Goal: Transaction & Acquisition: Purchase product/service

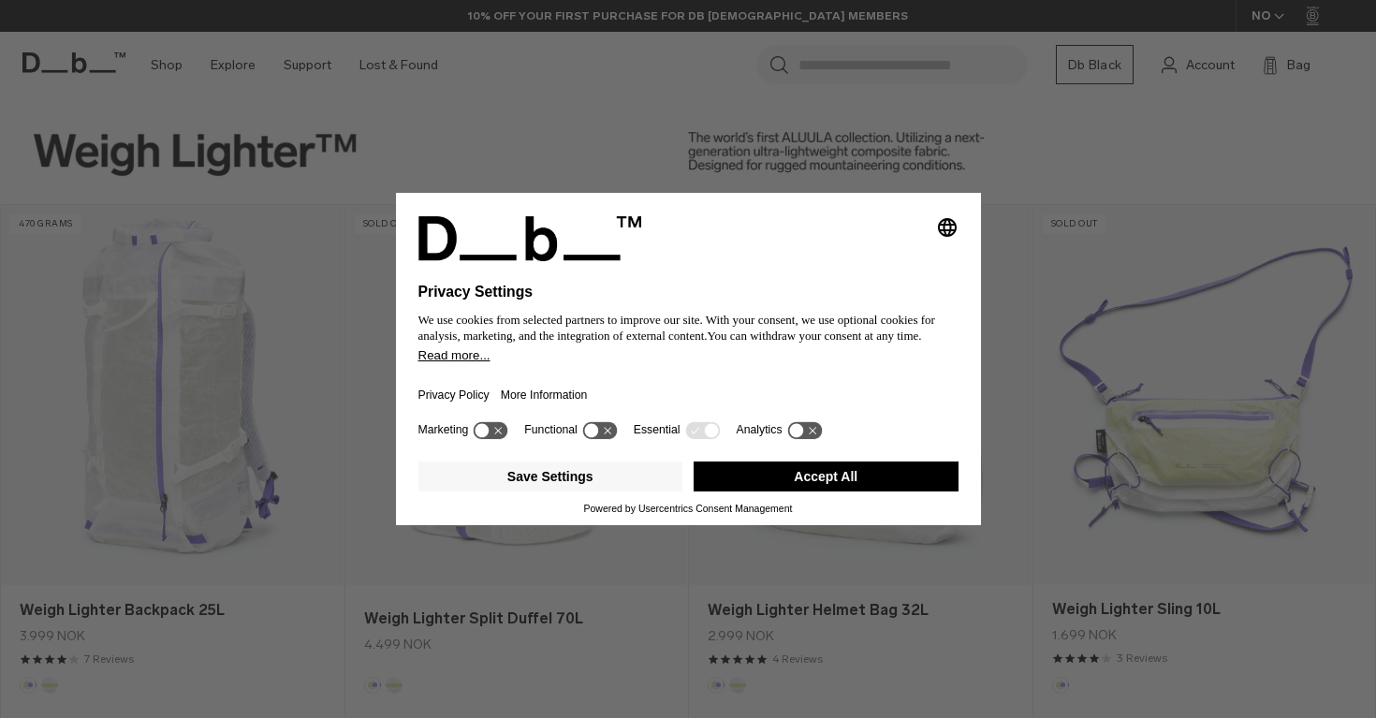
drag, startPoint x: 0, startPoint y: 0, endPoint x: 834, endPoint y: 488, distance: 966.4
click at [834, 488] on button "Accept All" at bounding box center [826, 477] width 265 height 30
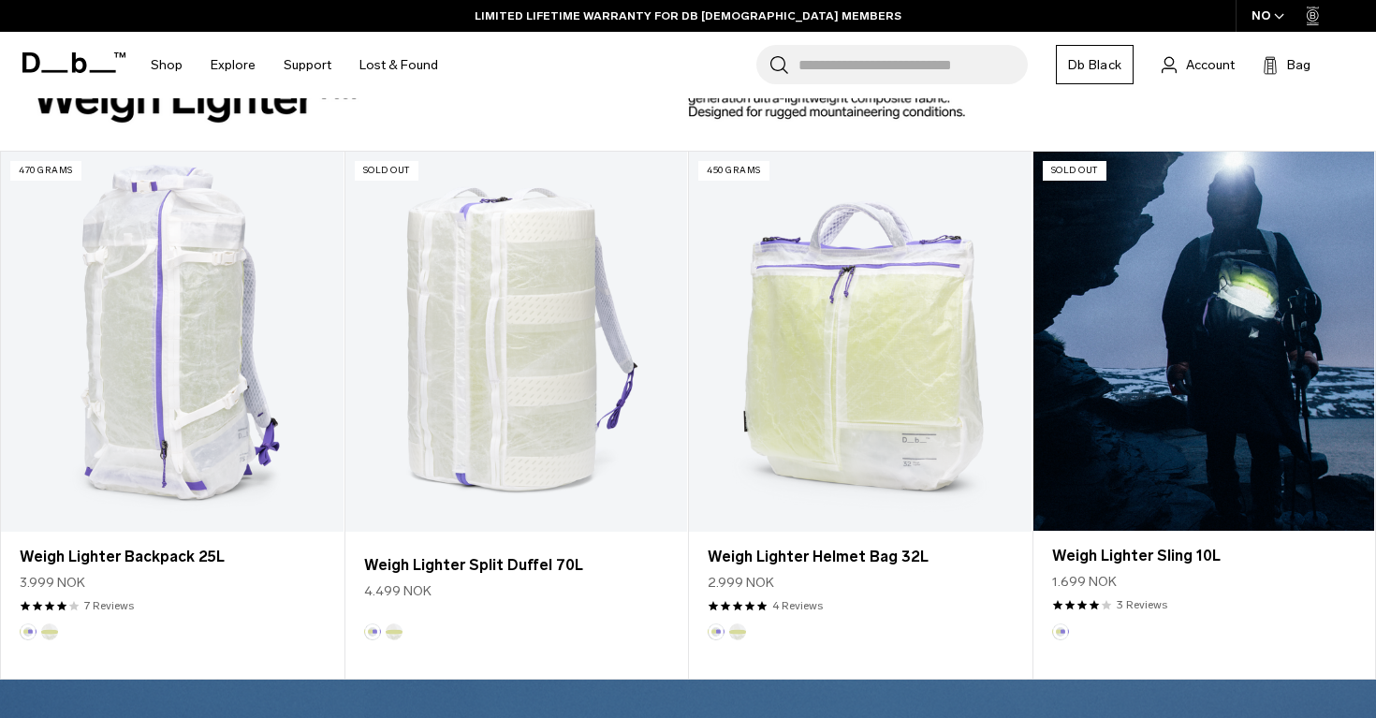
scroll to position [43, 0]
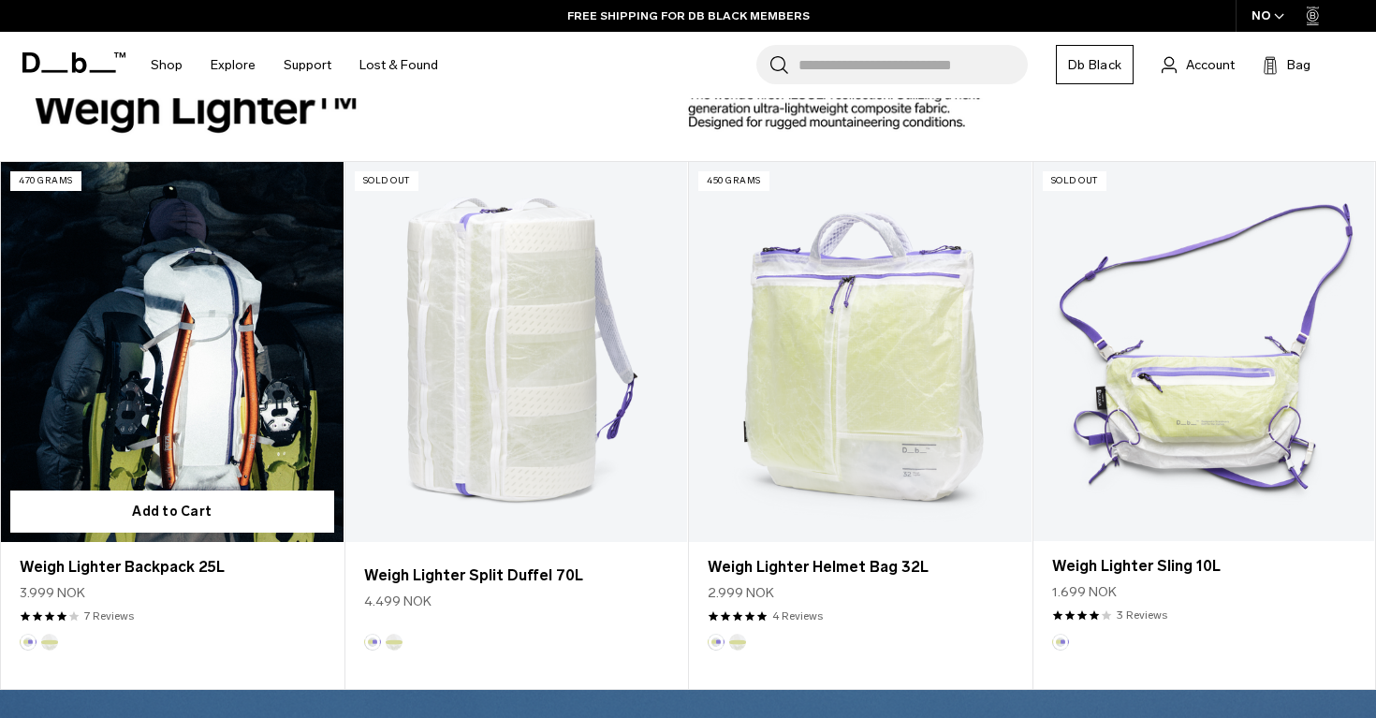
click at [234, 338] on link "Weigh Lighter Backpack 25L" at bounding box center [172, 352] width 343 height 380
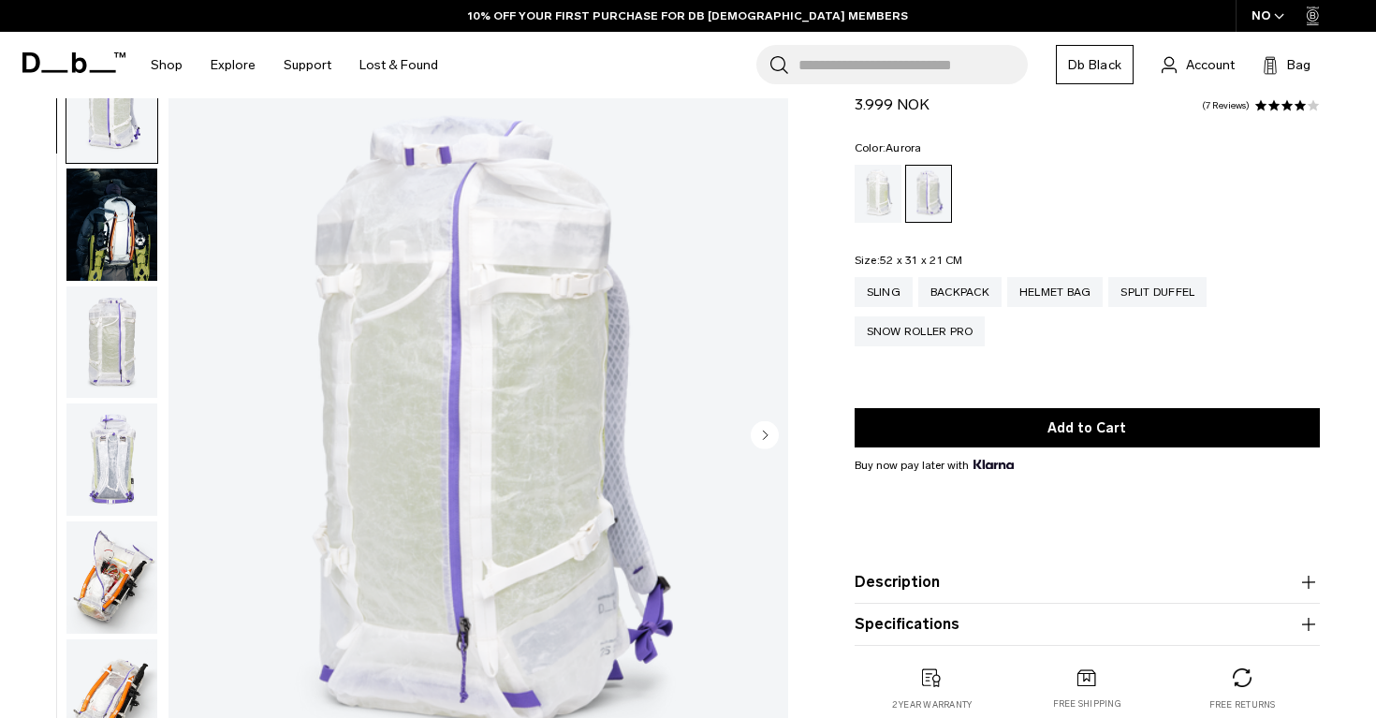
click at [122, 240] on img "button" at bounding box center [111, 225] width 91 height 112
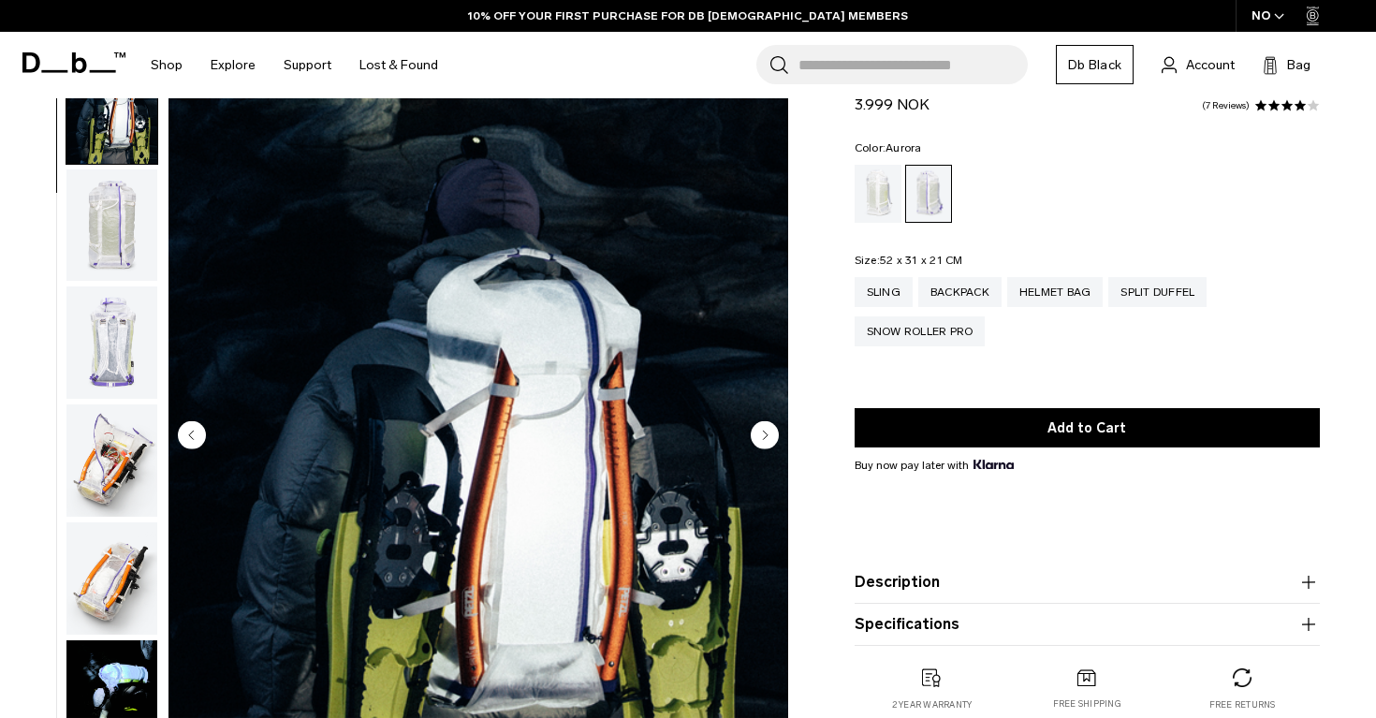
scroll to position [118, 0]
click at [123, 239] on img "button" at bounding box center [111, 225] width 91 height 112
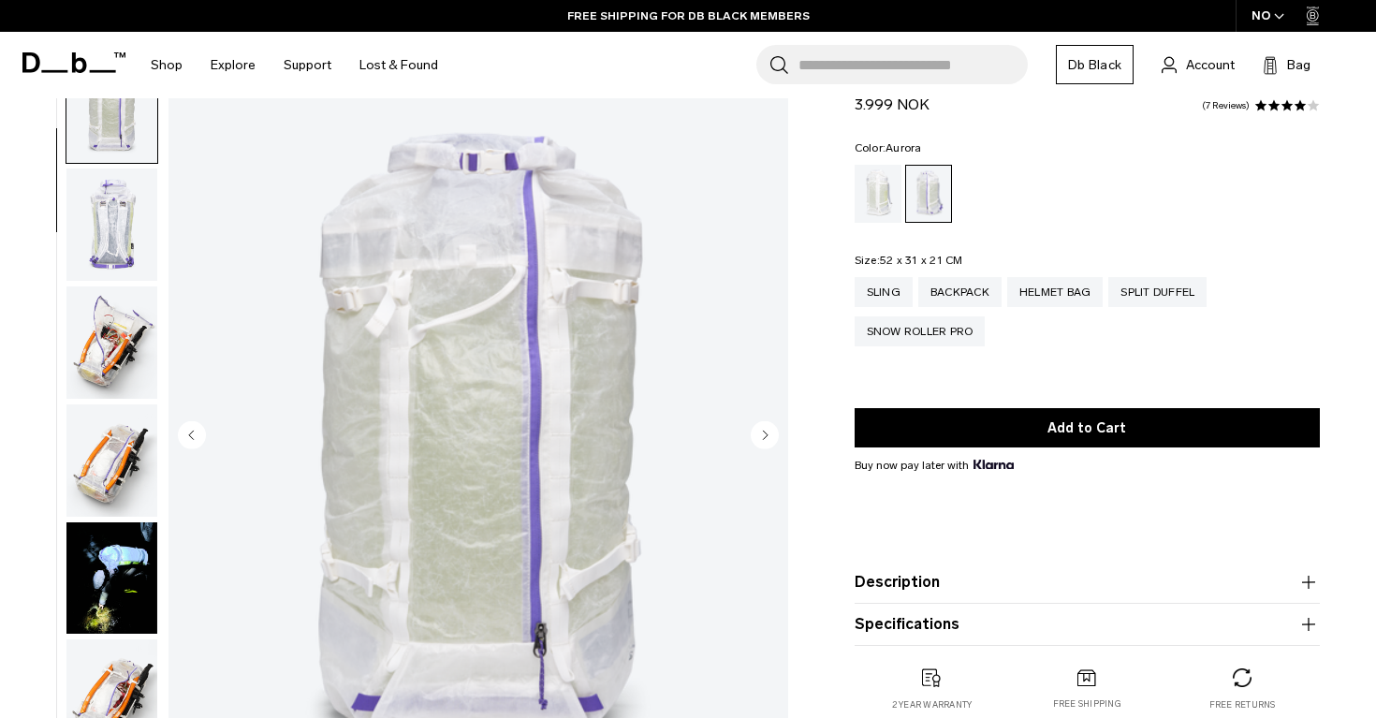
scroll to position [236, 0]
click at [123, 239] on img "button" at bounding box center [111, 224] width 91 height 112
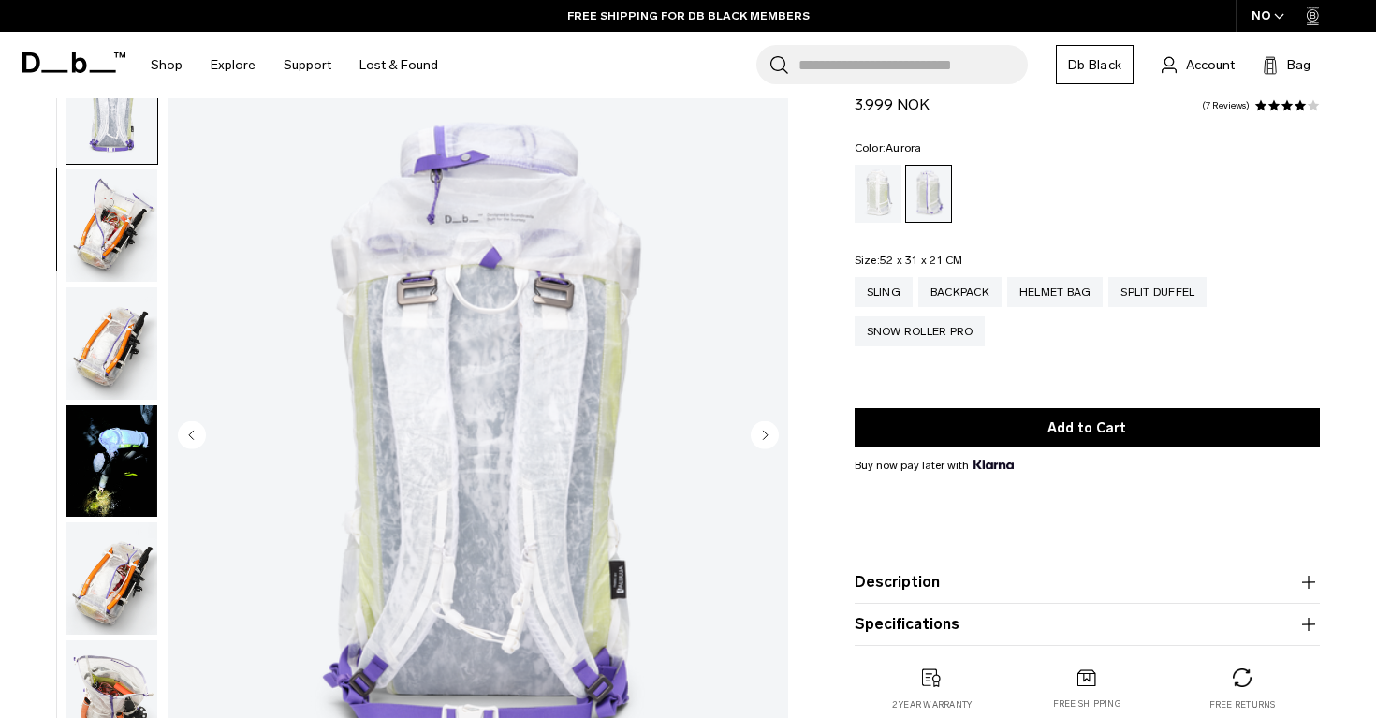
scroll to position [353, 0]
click at [123, 239] on img "button" at bounding box center [111, 225] width 91 height 112
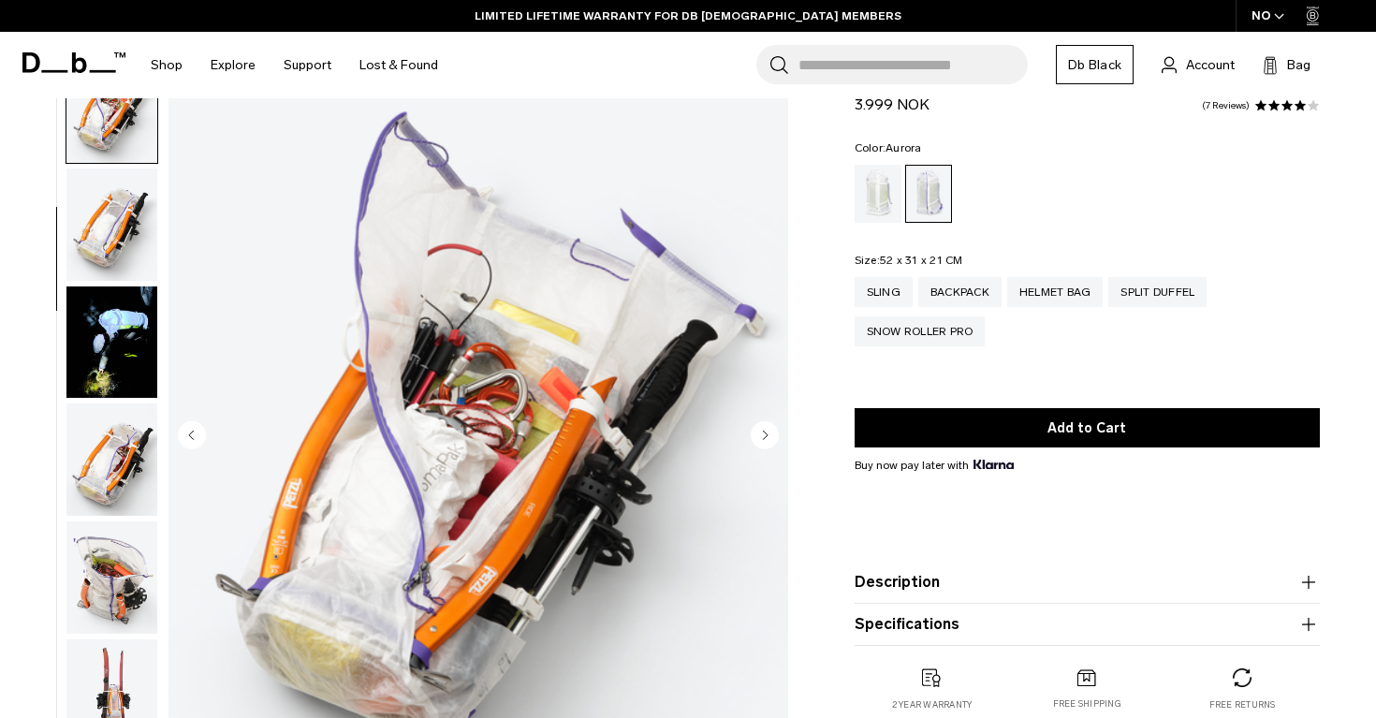
click at [123, 239] on img "button" at bounding box center [111, 225] width 91 height 112
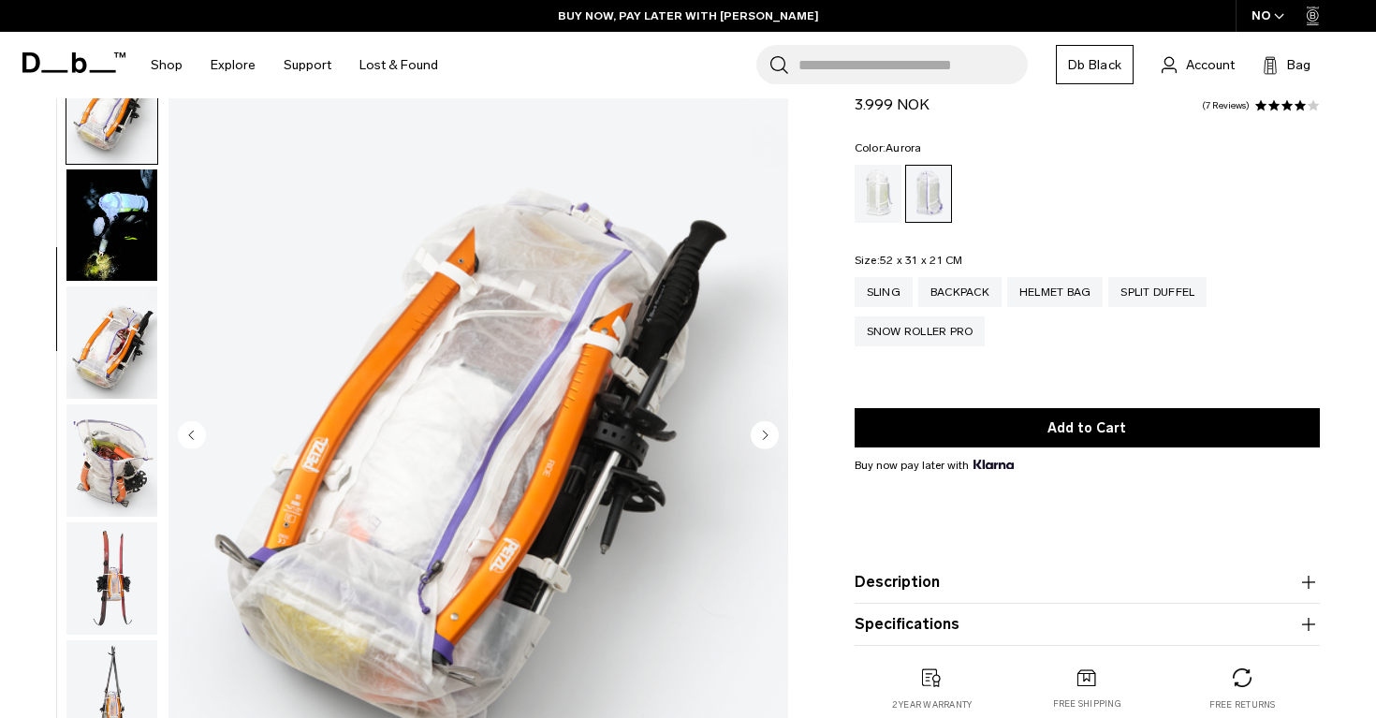
scroll to position [589, 0]
click at [123, 239] on img "button" at bounding box center [111, 225] width 91 height 112
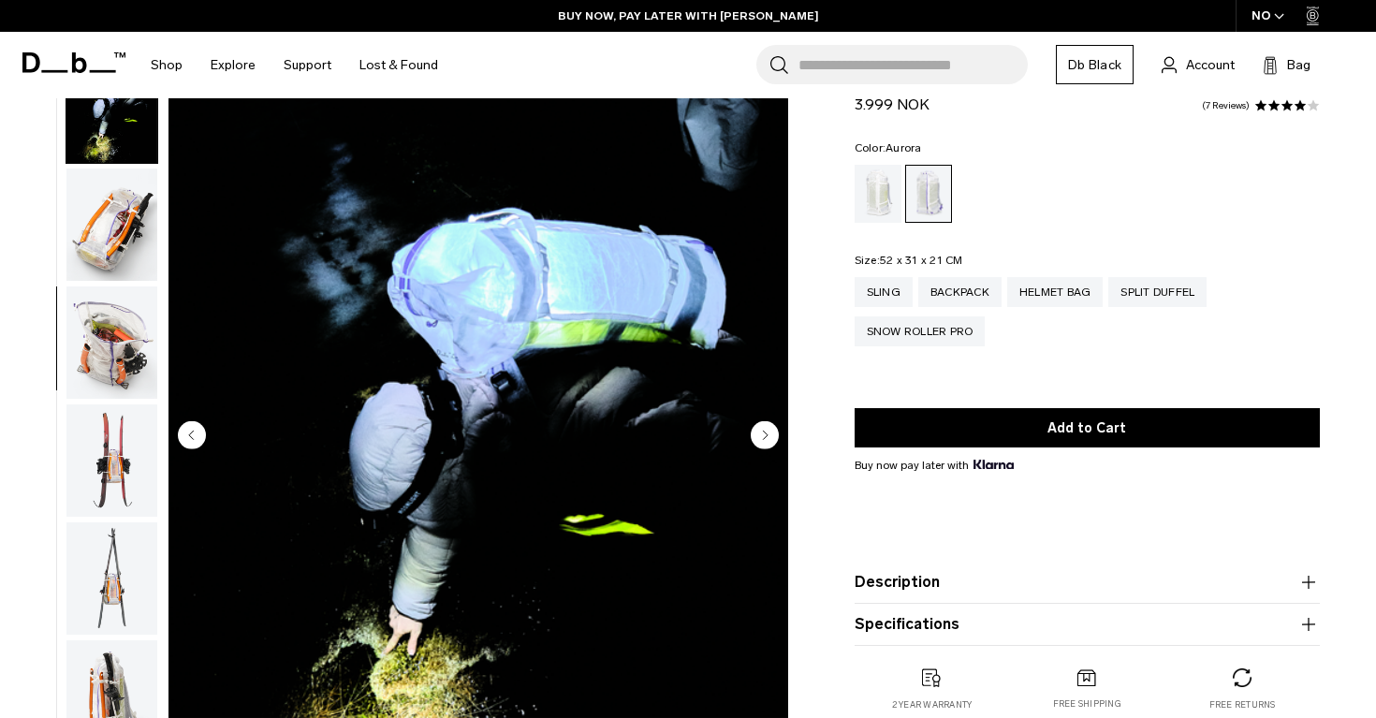
scroll to position [707, 0]
click at [123, 241] on img "button" at bounding box center [111, 224] width 91 height 112
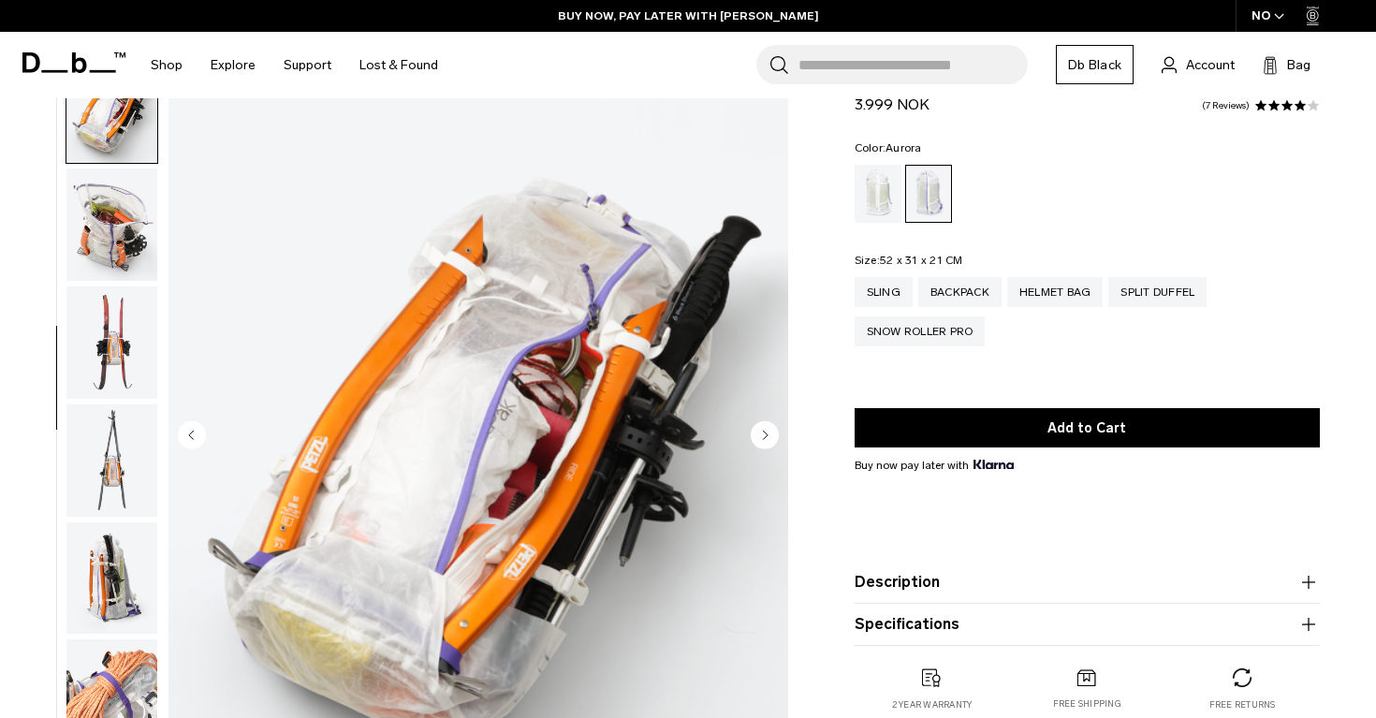
scroll to position [825, 0]
click at [123, 241] on img "button" at bounding box center [111, 224] width 91 height 112
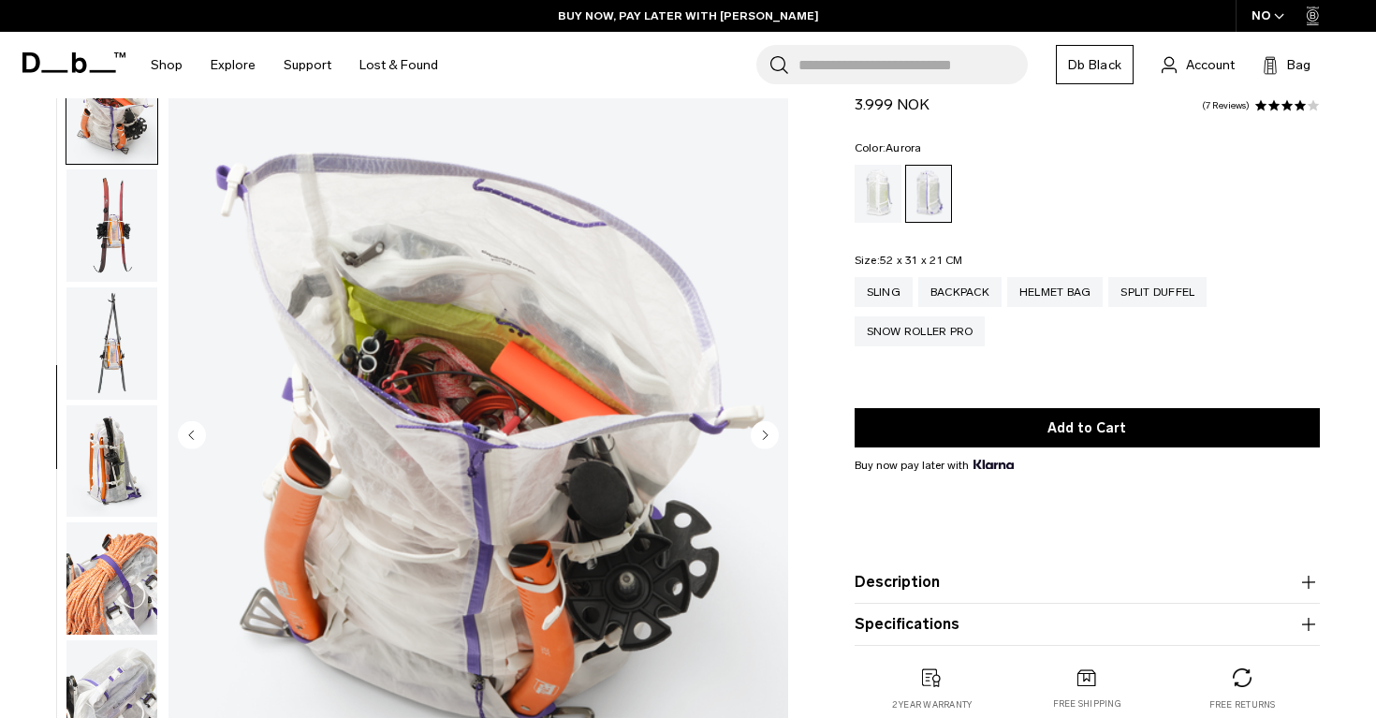
scroll to position [942, 0]
click at [123, 241] on img "button" at bounding box center [111, 225] width 91 height 112
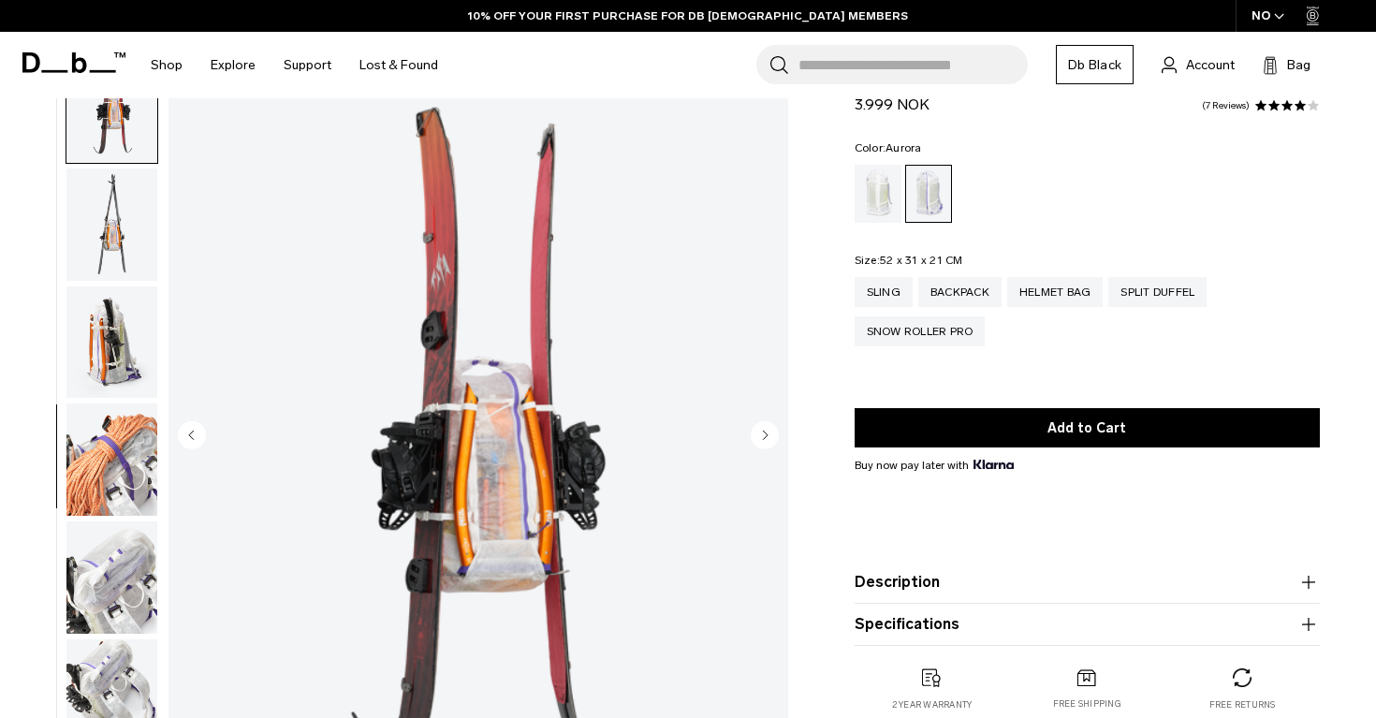
click at [123, 241] on img "button" at bounding box center [111, 225] width 91 height 112
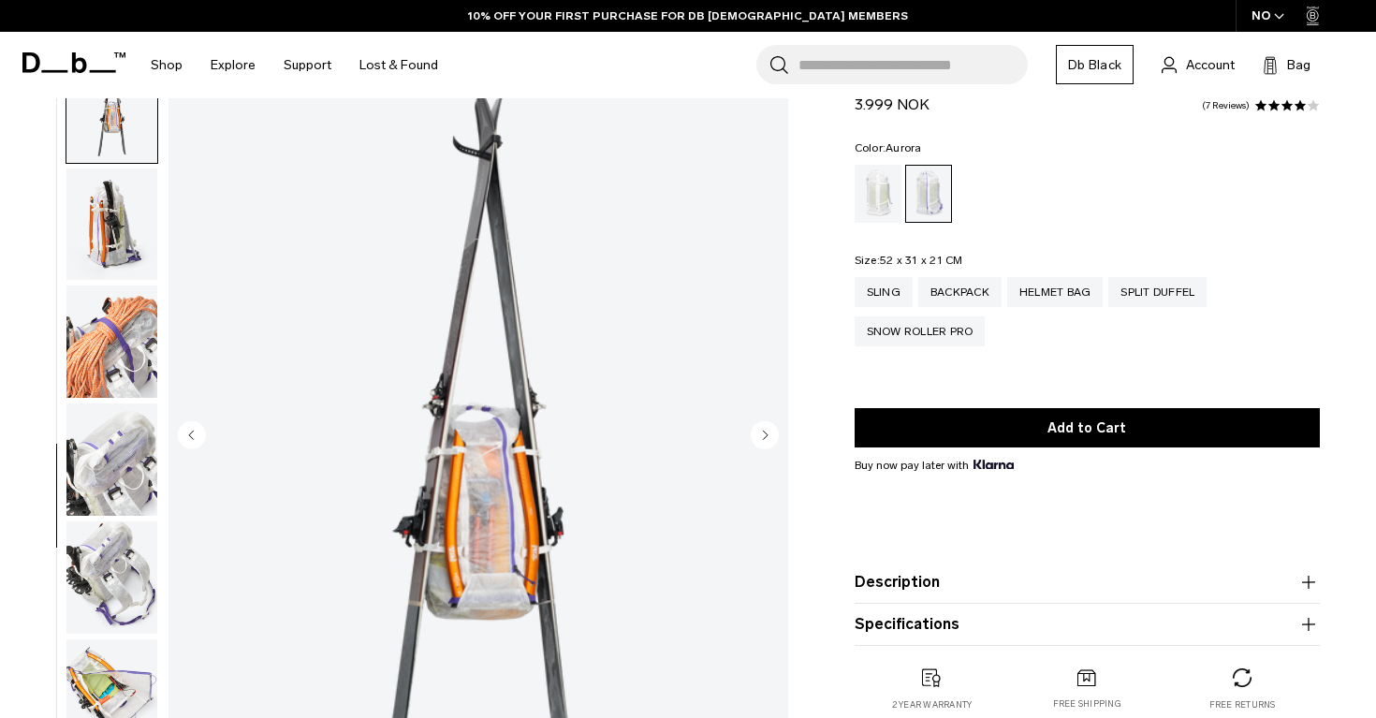
click at [123, 241] on img "button" at bounding box center [111, 225] width 91 height 112
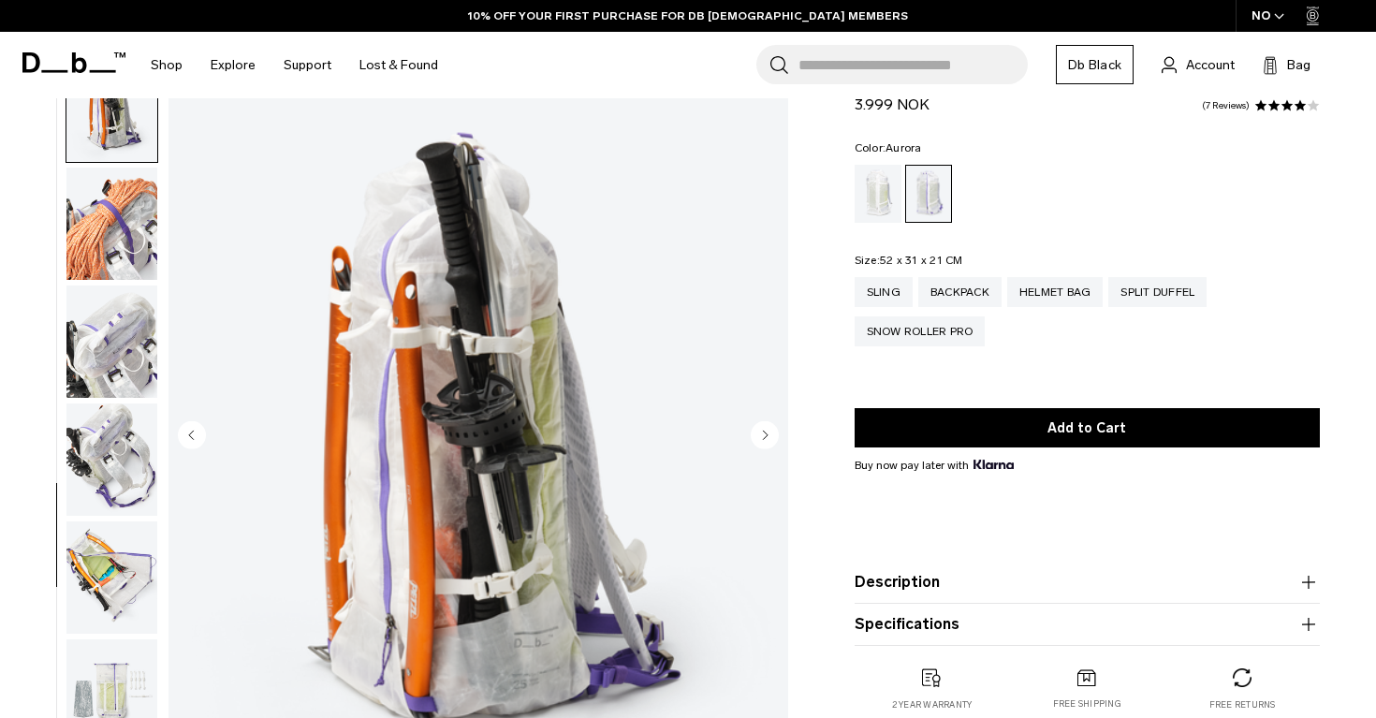
click at [123, 241] on img "button" at bounding box center [111, 224] width 91 height 112
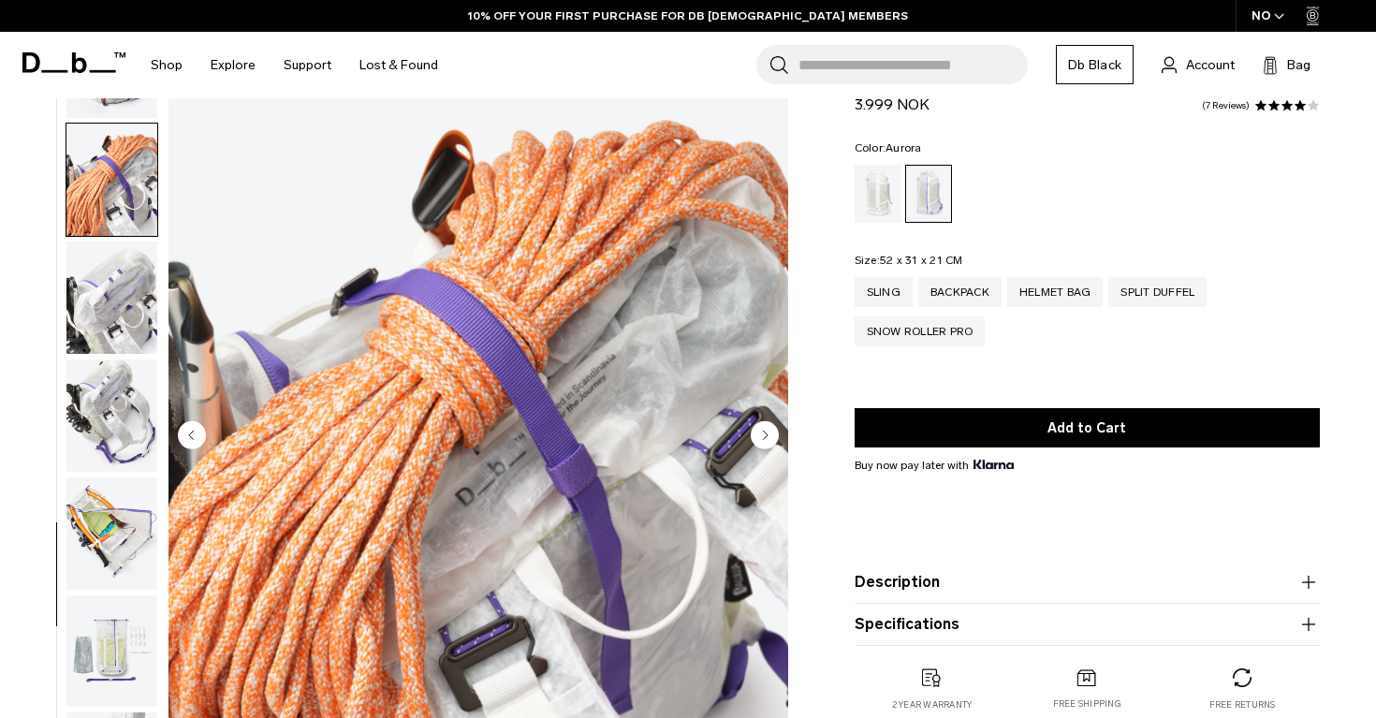
scroll to position [1342, 0]
click at [115, 294] on img "button" at bounding box center [111, 296] width 91 height 112
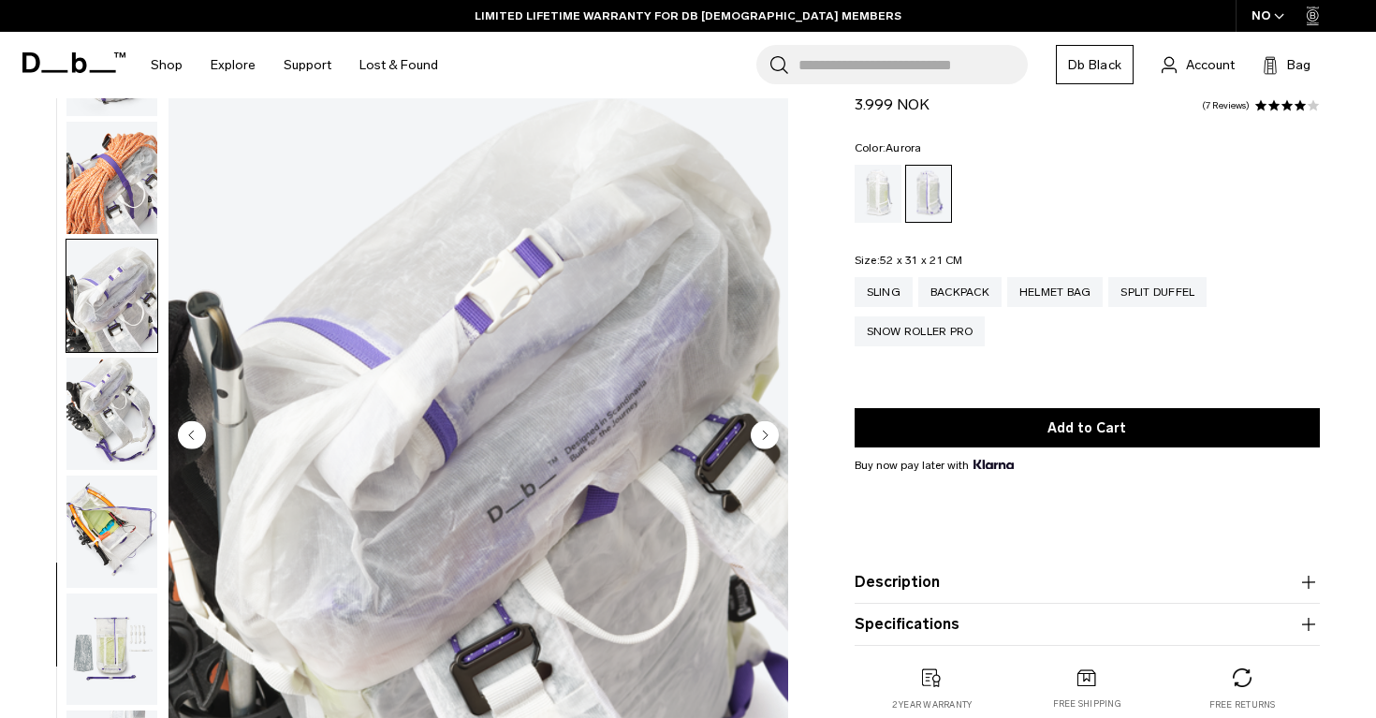
click at [113, 446] on img "button" at bounding box center [111, 414] width 91 height 112
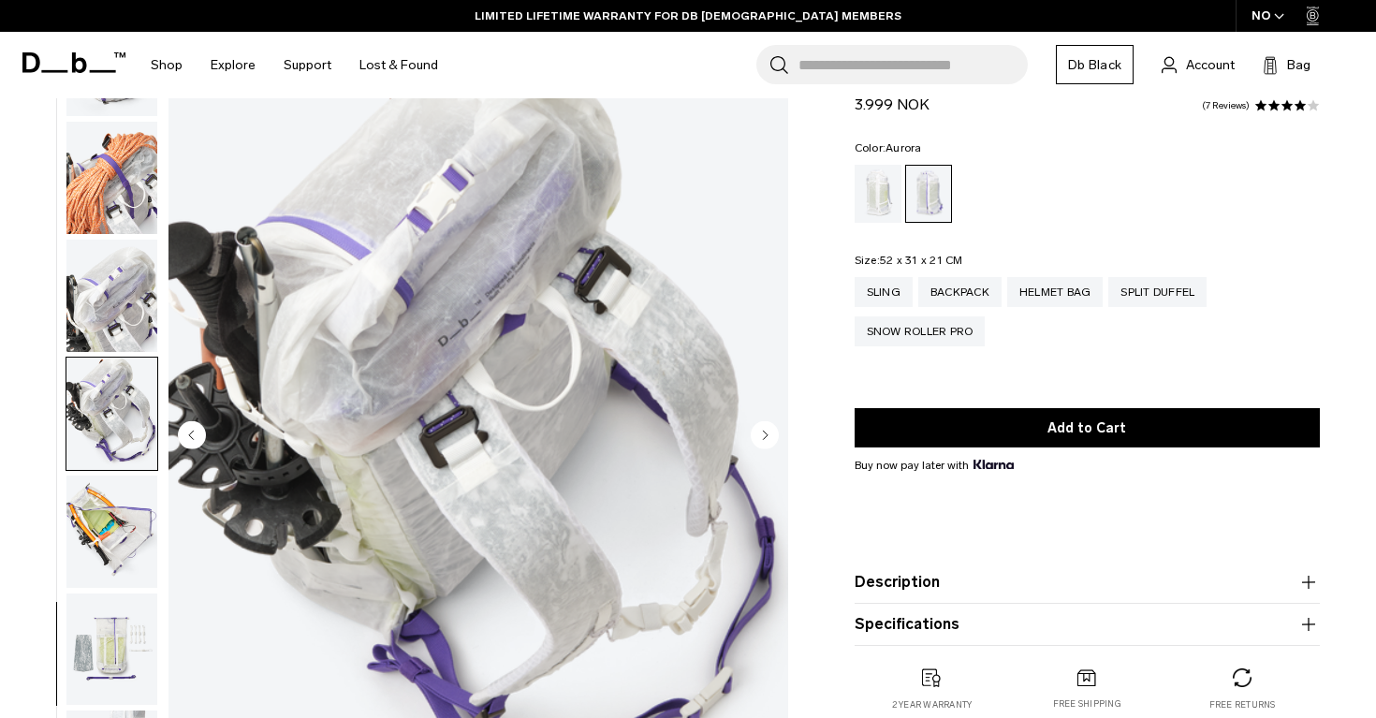
click at [110, 526] on img "button" at bounding box center [111, 532] width 91 height 112
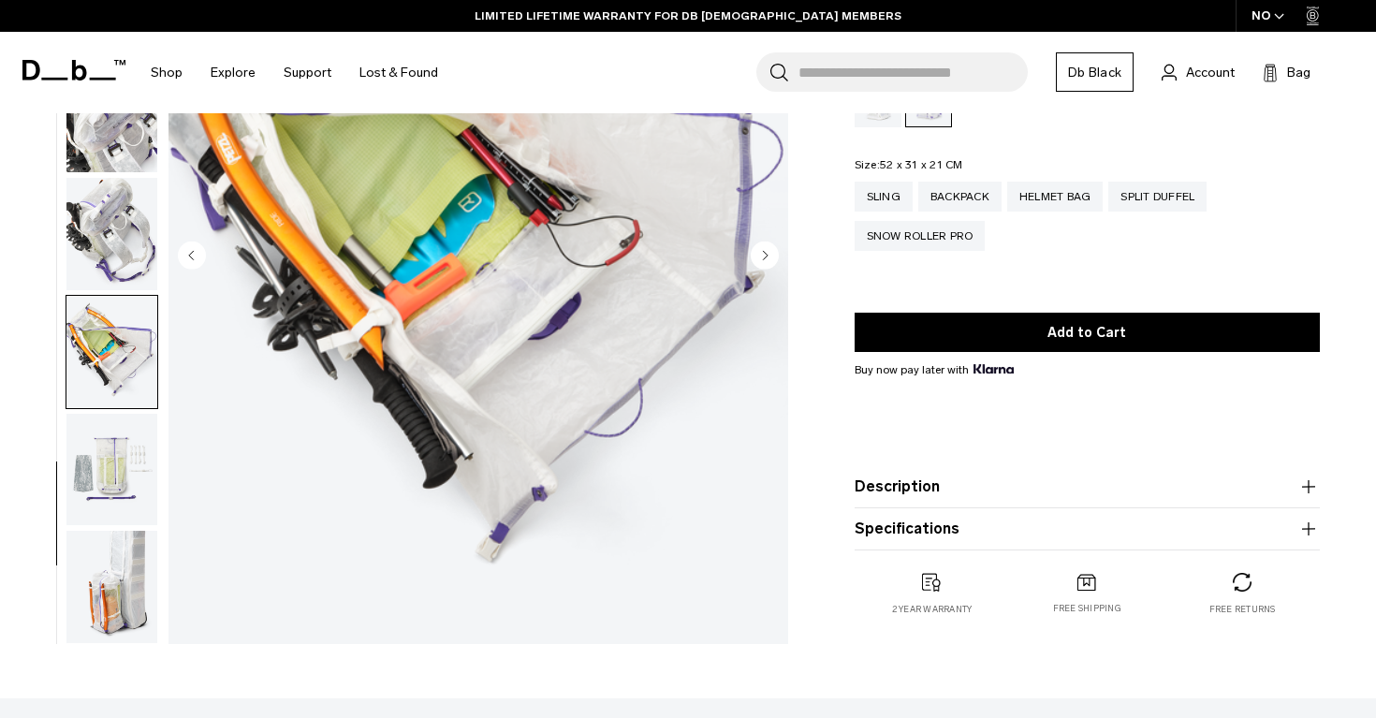
scroll to position [302, 0]
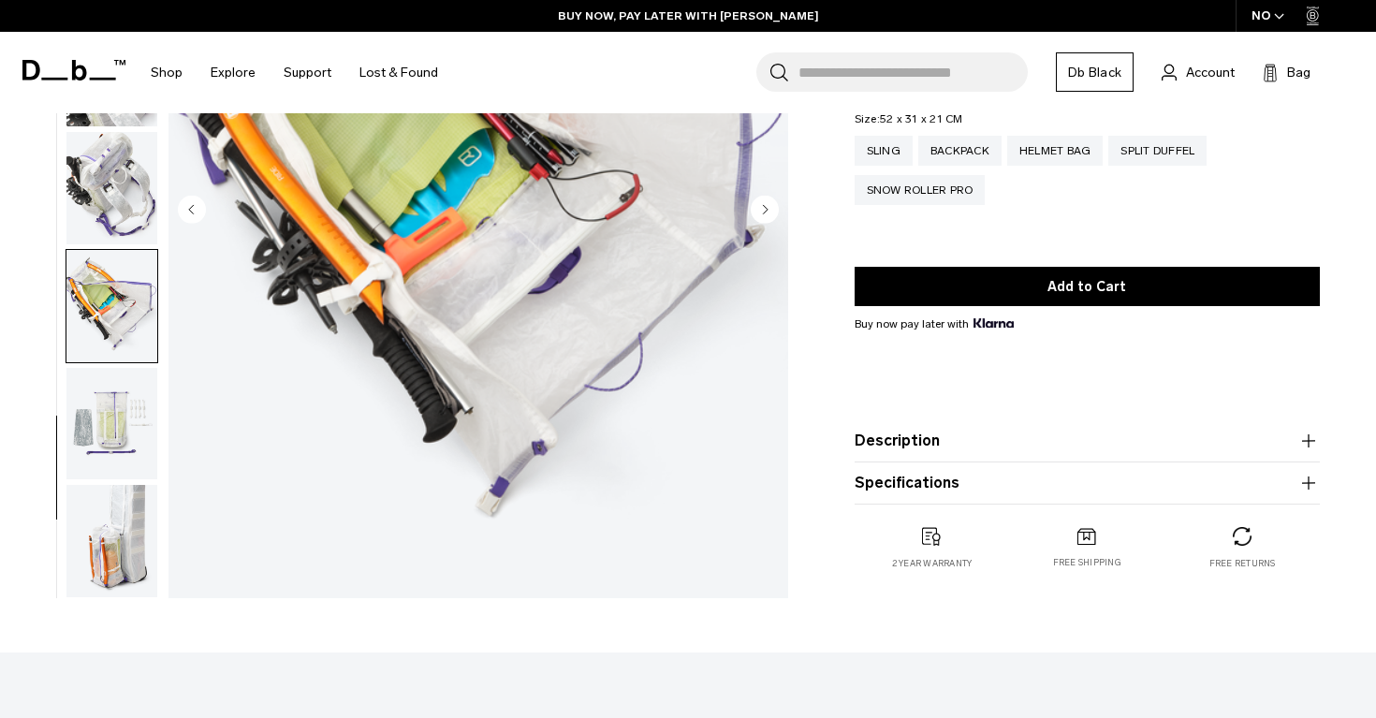
click at [121, 441] on img "button" at bounding box center [111, 424] width 91 height 112
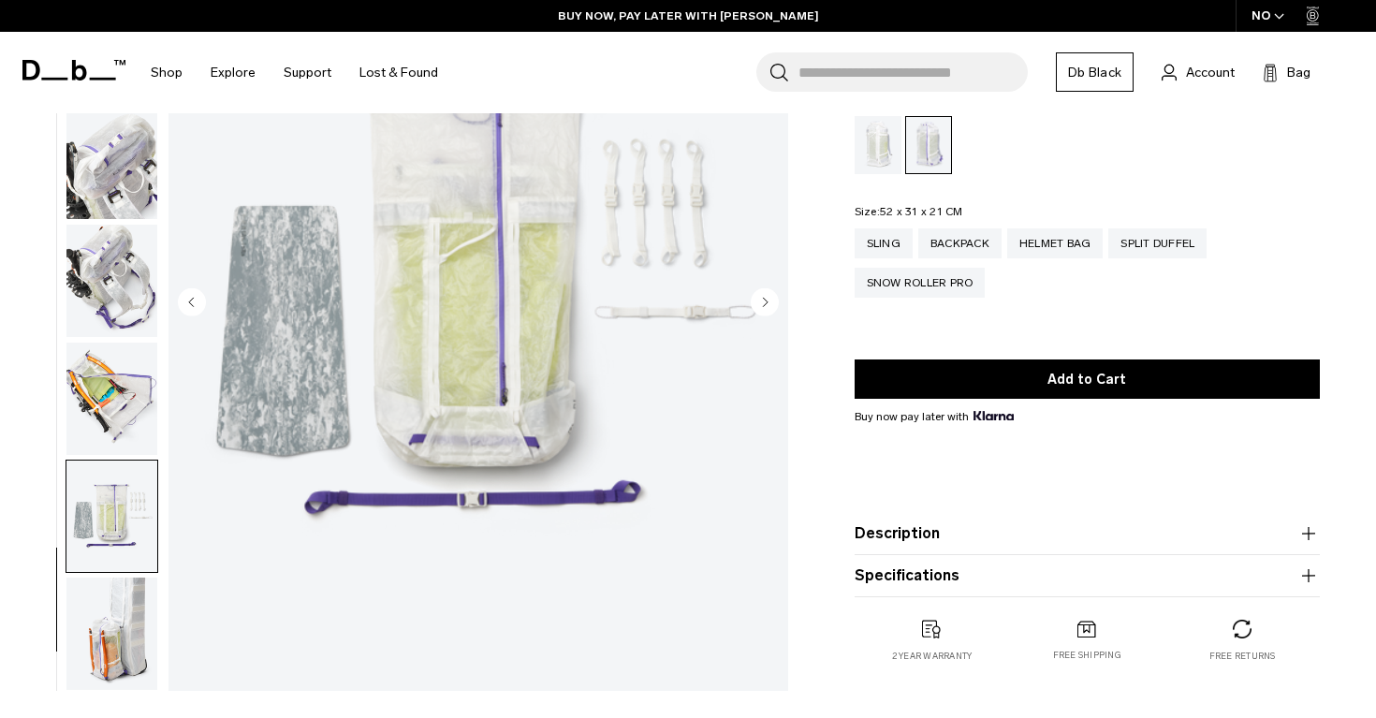
scroll to position [233, 0]
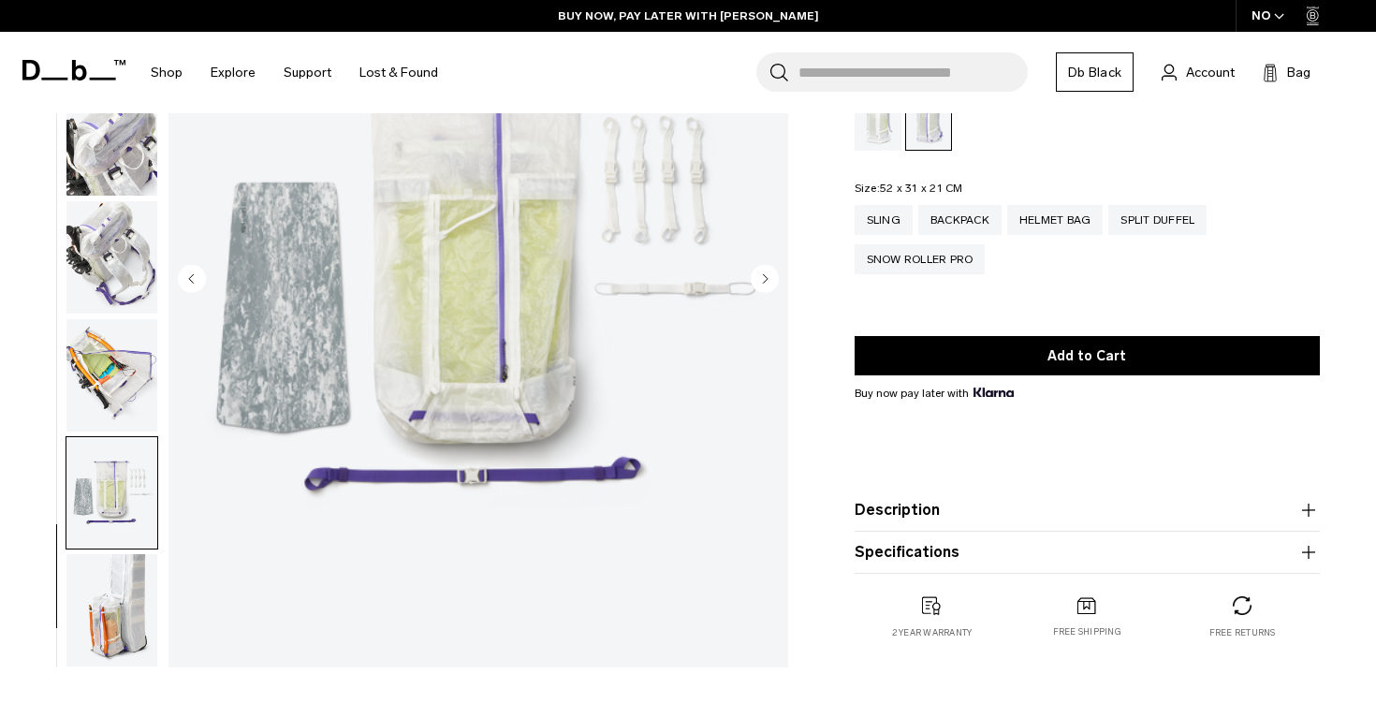
click at [119, 613] on img "button" at bounding box center [111, 610] width 91 height 112
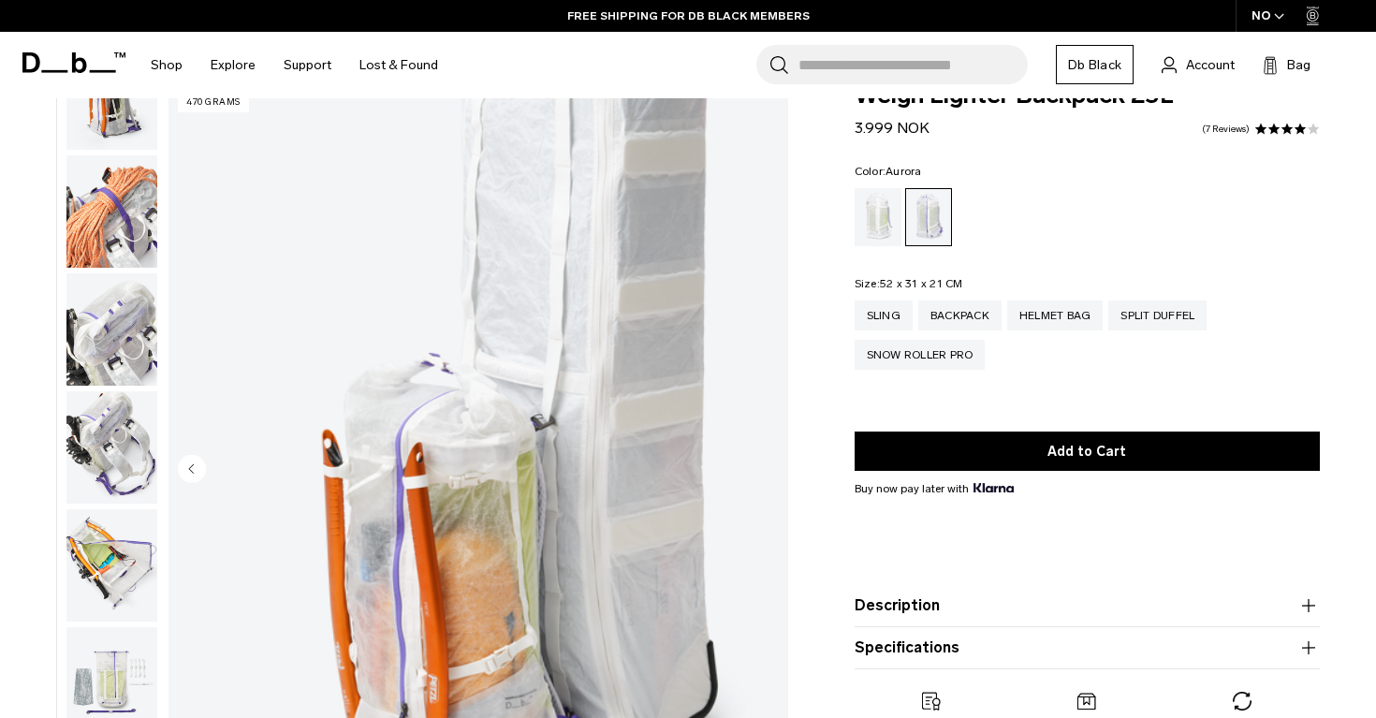
scroll to position [0, 0]
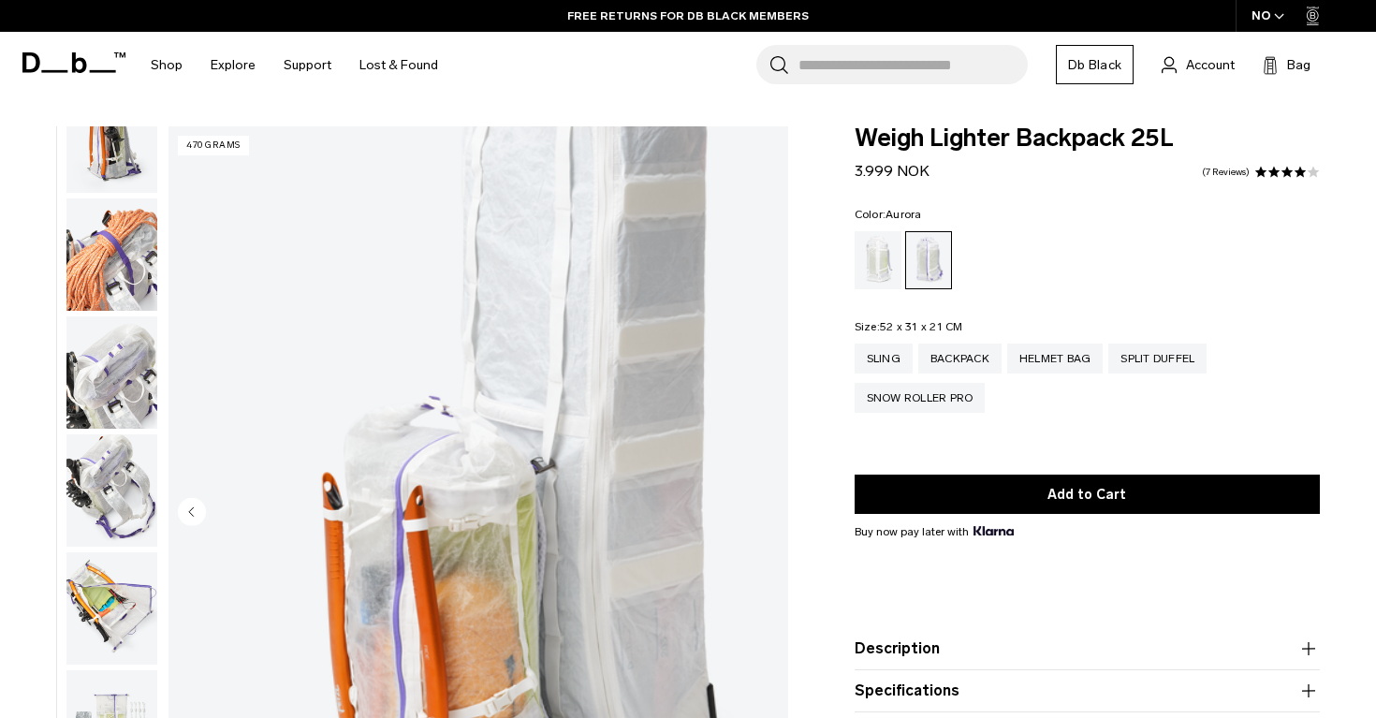
click at [1282, 21] on span "button" at bounding box center [1279, 16] width 10 height 14
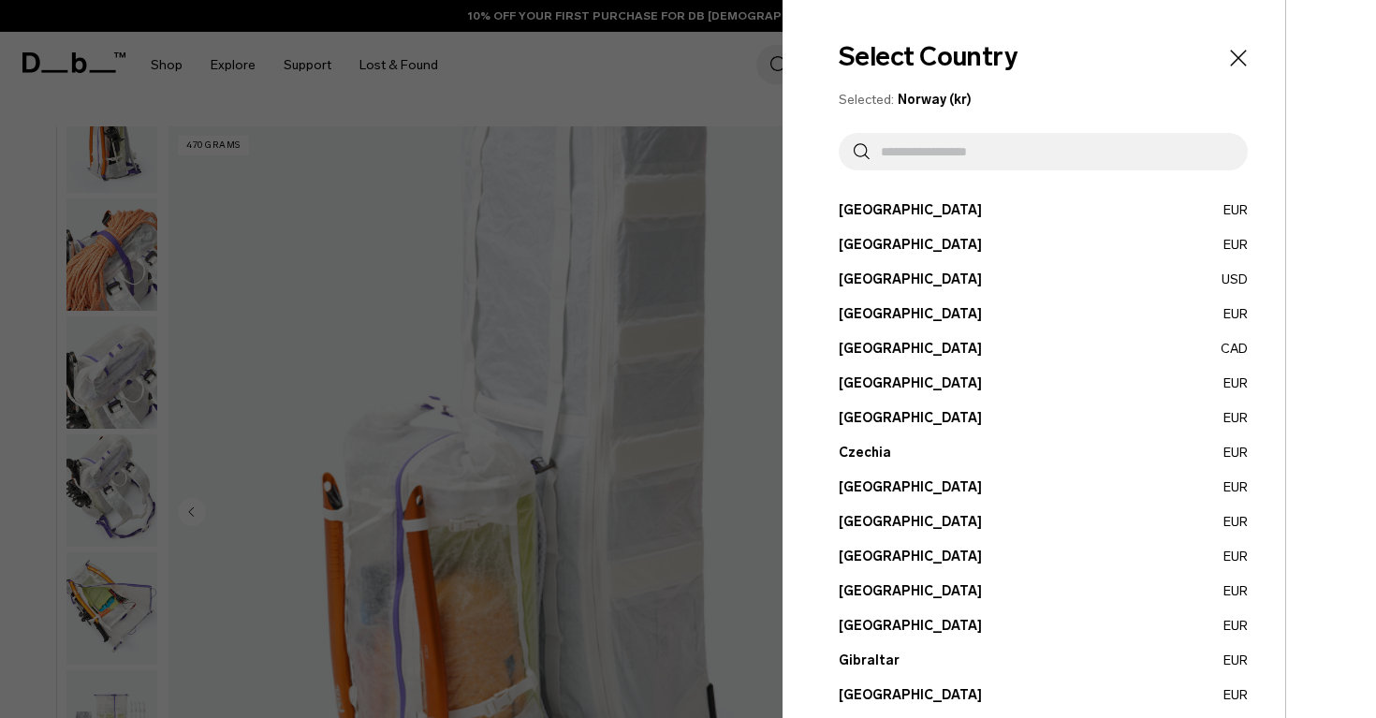
click at [1241, 60] on icon "Close" at bounding box center [1238, 58] width 16 height 16
